Goal: Navigation & Orientation: Find specific page/section

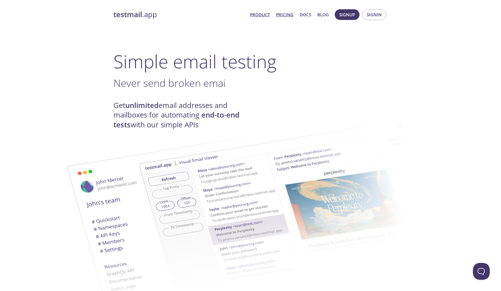
click at [289, 12] on link "Pricing" at bounding box center [284, 14] width 17 height 7
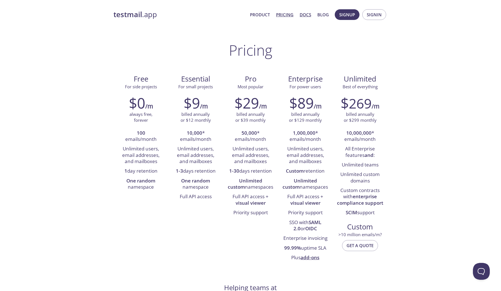
click at [307, 12] on link "Docs" at bounding box center [306, 14] width 12 height 7
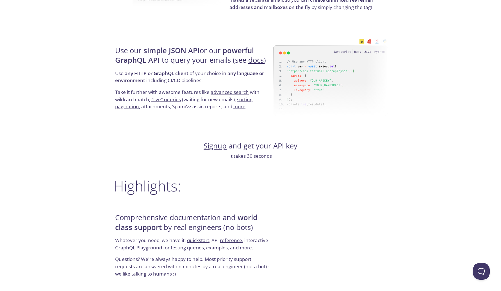
scroll to position [513, 0]
click at [367, 98] on img at bounding box center [330, 76] width 114 height 89
